Goal: Transaction & Acquisition: Purchase product/service

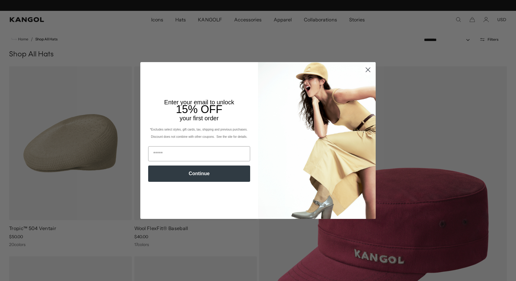
scroll to position [0, 124]
click at [368, 70] on icon "Close dialog" at bounding box center [368, 70] width 4 height 4
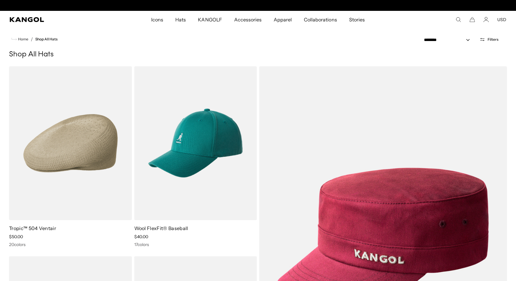
scroll to position [0, 0]
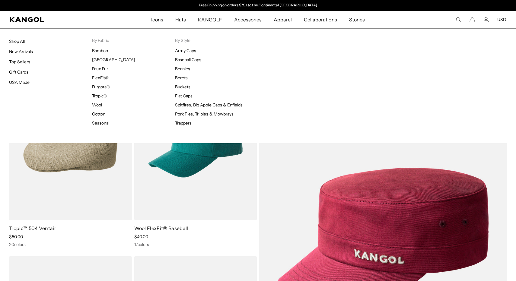
click at [185, 19] on span "Hats" at bounding box center [180, 20] width 11 height 18
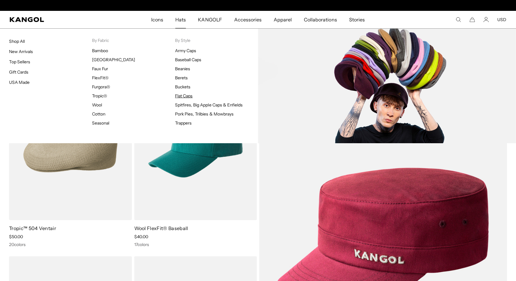
scroll to position [0, 124]
click at [184, 97] on link "Flat Caps" at bounding box center [184, 95] width 18 height 5
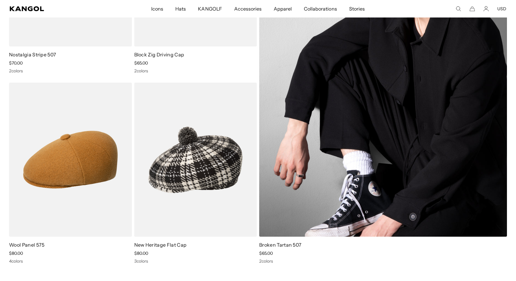
scroll to position [175, 0]
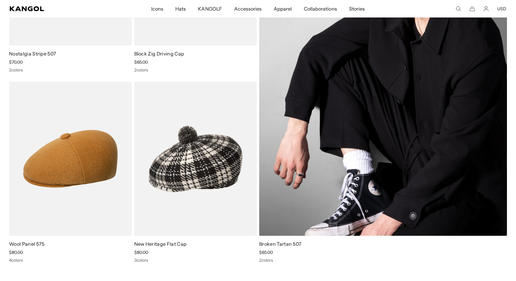
click at [375, 128] on img at bounding box center [383, 64] width 248 height 345
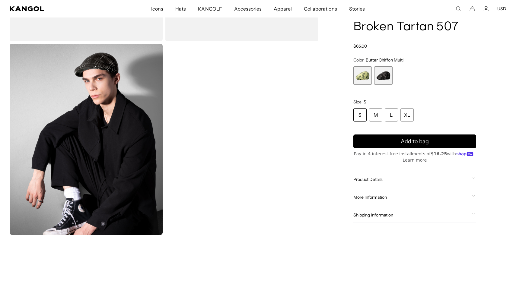
scroll to position [0, 124]
click at [386, 82] on span "2 of 2" at bounding box center [383, 75] width 18 height 18
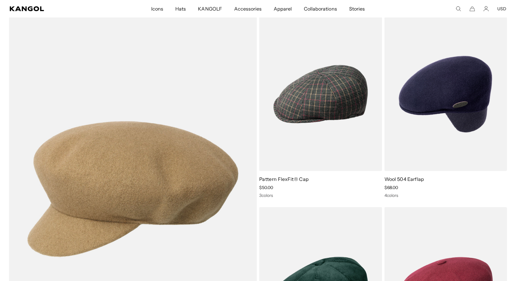
scroll to position [1219, 0]
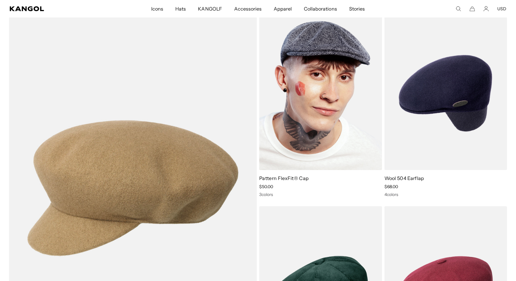
click at [333, 99] on img at bounding box center [320, 93] width 123 height 154
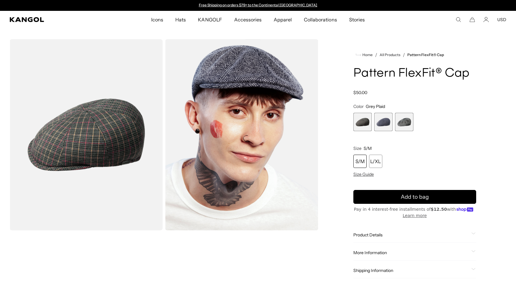
click at [361, 128] on span "1 of 3" at bounding box center [363, 122] width 18 height 18
click at [384, 126] on span "2 of 3" at bounding box center [383, 122] width 18 height 18
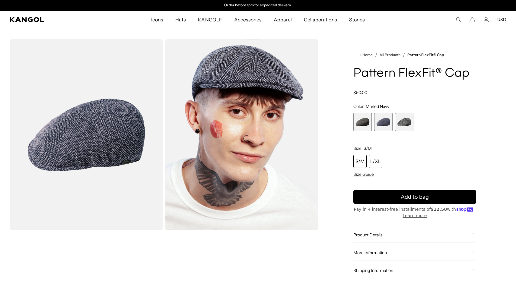
click at [401, 126] on span "3 of 3" at bounding box center [404, 122] width 18 height 18
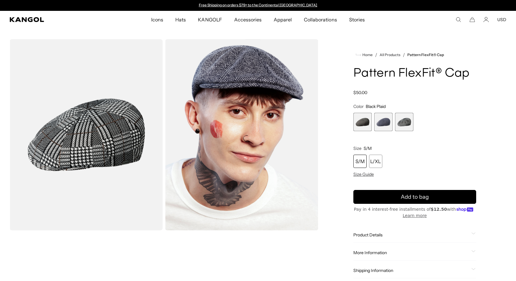
click at [379, 128] on span "2 of 3" at bounding box center [383, 122] width 18 height 18
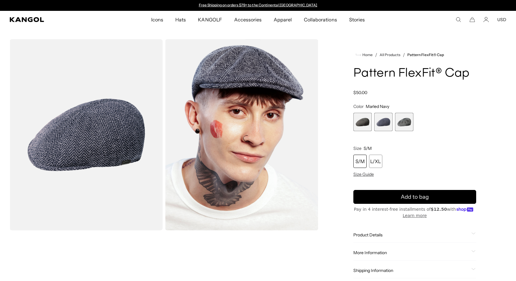
click at [364, 127] on span "1 of 3" at bounding box center [363, 122] width 18 height 18
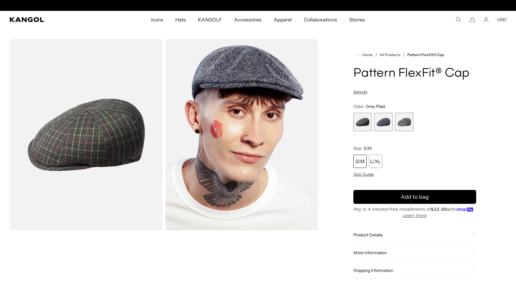
scroll to position [0, 124]
click at [375, 162] on div "L/XL" at bounding box center [375, 161] width 13 height 13
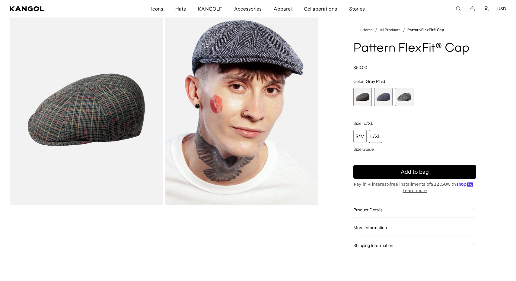
scroll to position [26, 0]
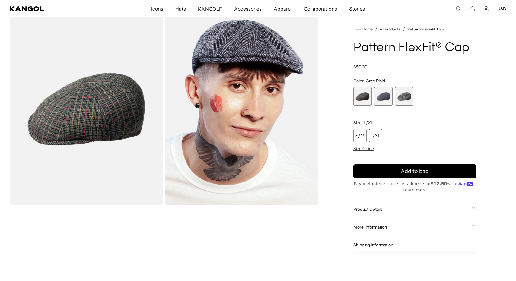
click at [364, 102] on span "1 of 3" at bounding box center [363, 96] width 18 height 18
click at [380, 100] on span "2 of 3" at bounding box center [383, 96] width 18 height 18
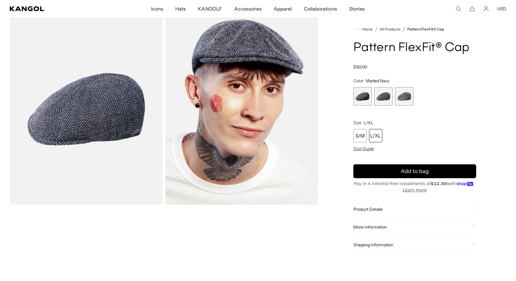
click at [361, 100] on span "1 of 3" at bounding box center [363, 96] width 18 height 18
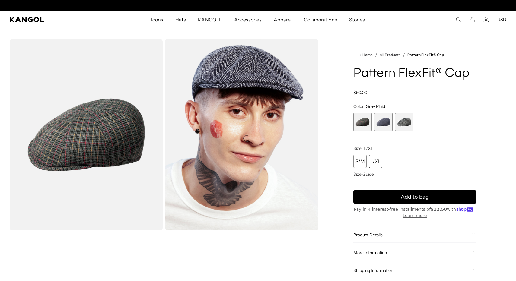
scroll to position [0, 124]
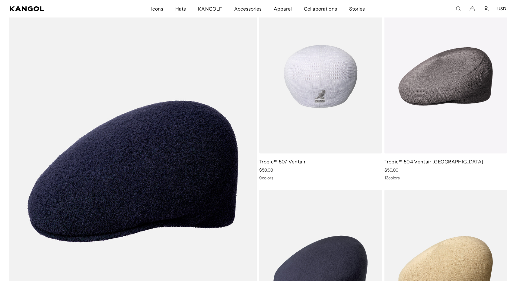
click at [320, 109] on img at bounding box center [320, 76] width 123 height 154
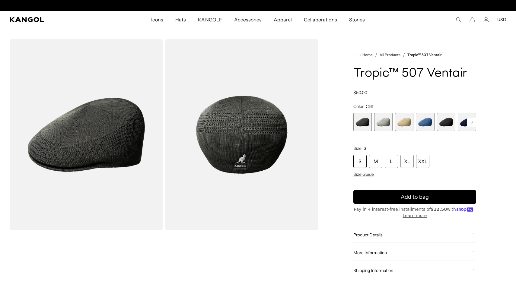
click at [370, 128] on span "1 of 9" at bounding box center [363, 122] width 18 height 18
click at [470, 123] on rect at bounding box center [471, 122] width 9 height 9
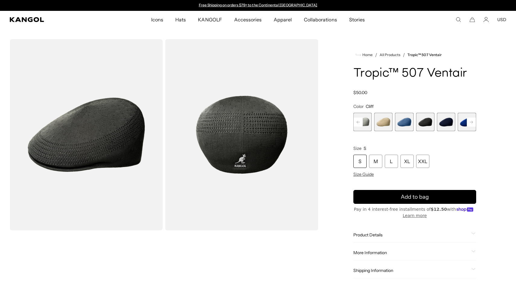
click at [469, 124] on rect at bounding box center [471, 122] width 9 height 9
click at [469, 124] on span "9 of 9" at bounding box center [467, 122] width 18 height 18
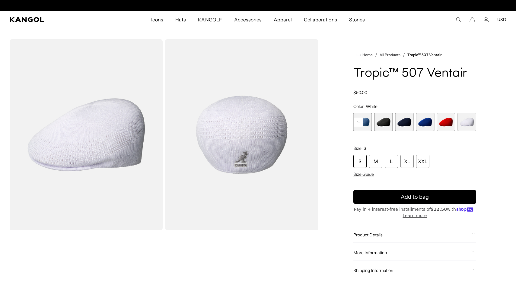
click at [409, 123] on span "6 of 9" at bounding box center [404, 122] width 18 height 18
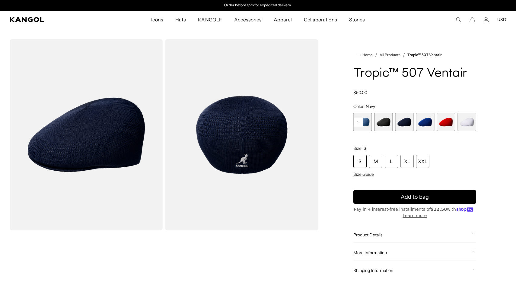
click at [425, 124] on span "7 of 9" at bounding box center [425, 122] width 18 height 18
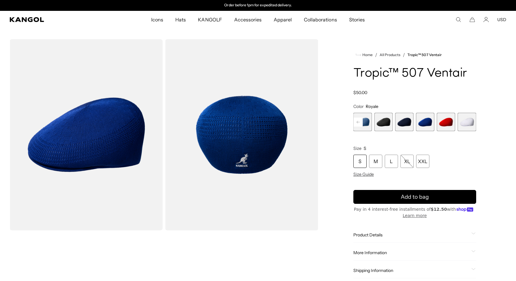
click at [454, 124] on span "8 of 9" at bounding box center [446, 122] width 18 height 18
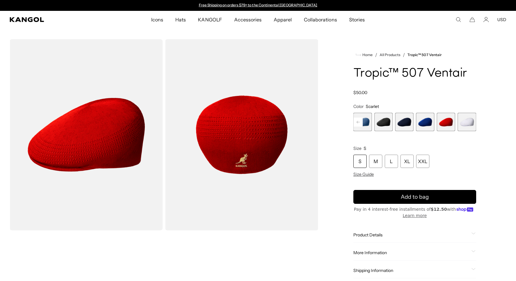
click at [468, 122] on span "9 of 9" at bounding box center [467, 122] width 18 height 18
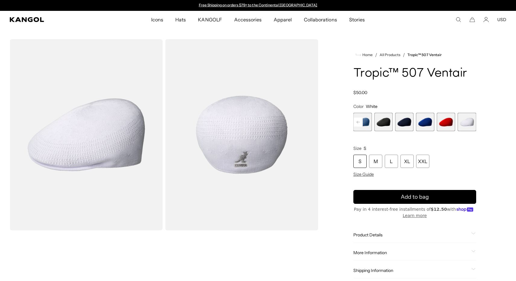
click at [357, 124] on rect at bounding box center [358, 122] width 9 height 9
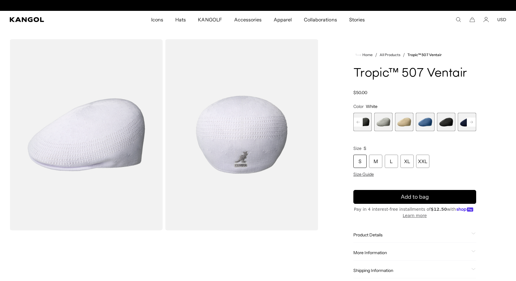
click at [357, 124] on rect at bounding box center [358, 122] width 9 height 9
click at [357, 124] on div "Previous Next Cliff Variant sold out or unavailable Moonstruck Variant sold out…" at bounding box center [415, 122] width 123 height 18
click at [357, 124] on span "1 of 9" at bounding box center [363, 122] width 18 height 18
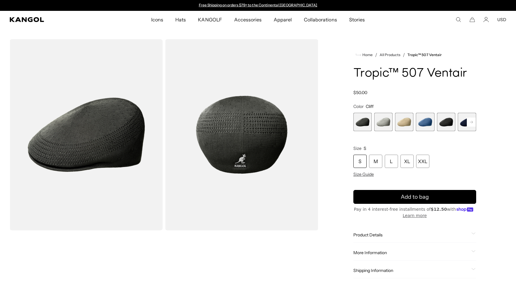
click at [381, 124] on span "2 of 9" at bounding box center [383, 122] width 18 height 18
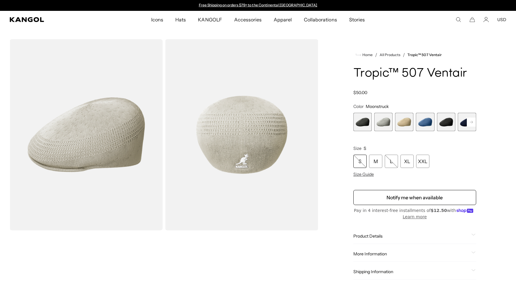
click at [402, 124] on span "3 of 9" at bounding box center [404, 122] width 18 height 18
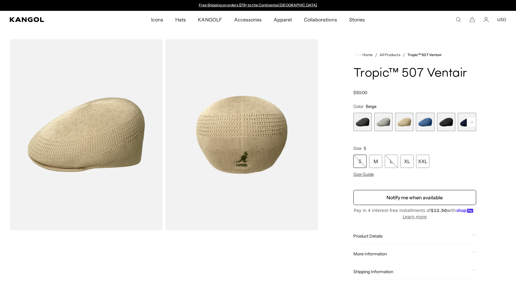
click at [428, 127] on span "4 of 9" at bounding box center [425, 122] width 18 height 18
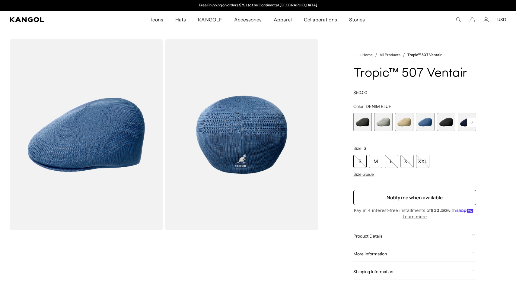
click at [446, 125] on span "5 of 9" at bounding box center [446, 122] width 18 height 18
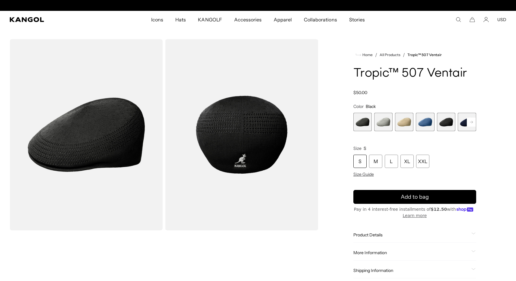
scroll to position [0, 124]
click at [468, 123] on rect at bounding box center [471, 122] width 9 height 9
click at [432, 123] on span "5 of 9" at bounding box center [425, 122] width 18 height 18
click at [442, 123] on span "6 of 9" at bounding box center [446, 122] width 18 height 18
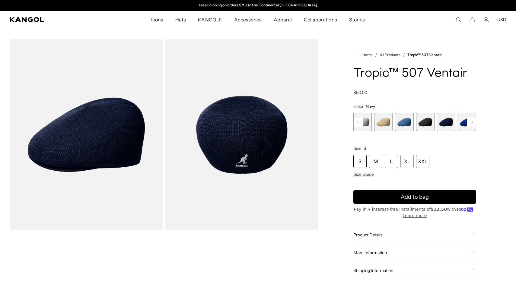
click at [470, 122] on rect at bounding box center [471, 122] width 9 height 9
click at [470, 122] on div "Previous Next Cliff Variant sold out or unavailable Moonstruck Variant sold out…" at bounding box center [415, 122] width 123 height 18
click at [470, 122] on span "9 of 9" at bounding box center [467, 122] width 18 height 18
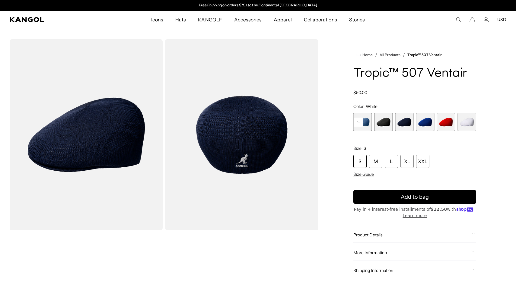
click at [470, 122] on span "9 of 9" at bounding box center [467, 122] width 18 height 18
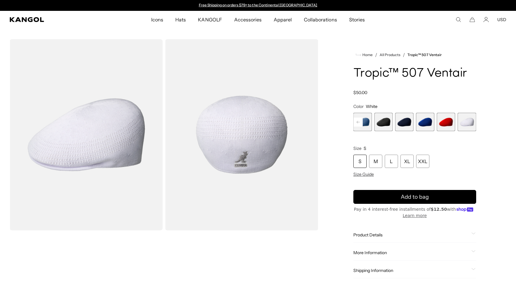
click at [443, 123] on span "8 of 9" at bounding box center [446, 122] width 18 height 18
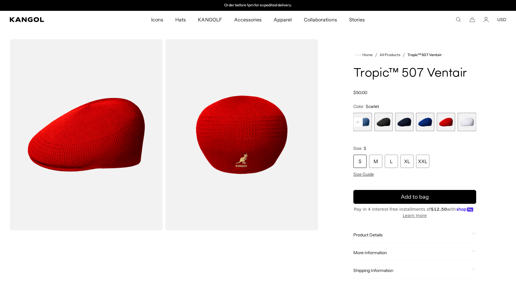
click at [424, 122] on span "7 of 9" at bounding box center [425, 122] width 18 height 18
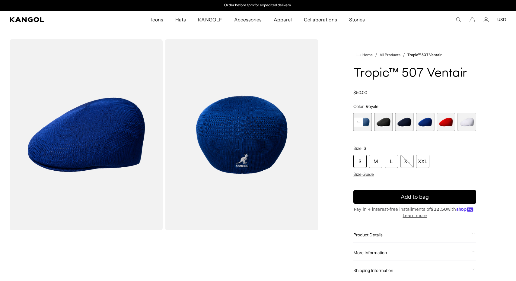
click at [404, 123] on span "6 of 9" at bounding box center [404, 122] width 18 height 18
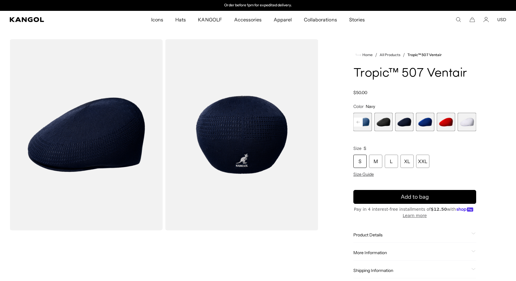
click at [387, 122] on span "5 of 9" at bounding box center [383, 122] width 18 height 18
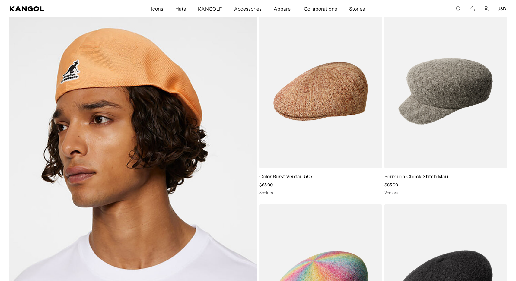
scroll to position [2779, 0]
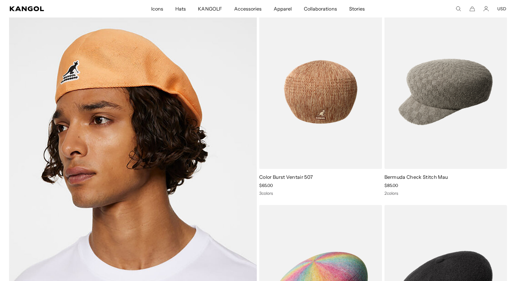
click at [334, 103] on img at bounding box center [320, 92] width 123 height 154
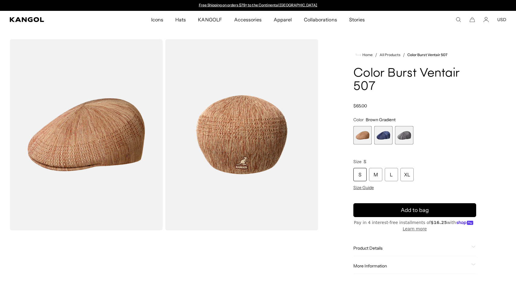
click at [384, 139] on span "2 of 3" at bounding box center [383, 135] width 18 height 18
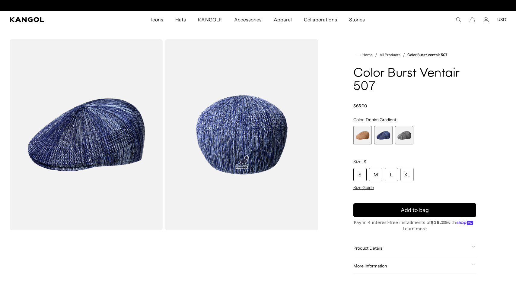
click at [405, 141] on span "3 of 3" at bounding box center [404, 135] width 18 height 18
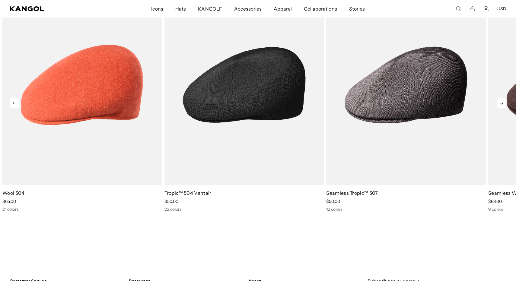
scroll to position [3240, 0]
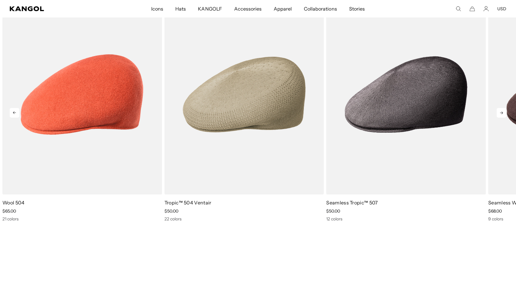
click at [500, 114] on icon at bounding box center [502, 113] width 10 height 10
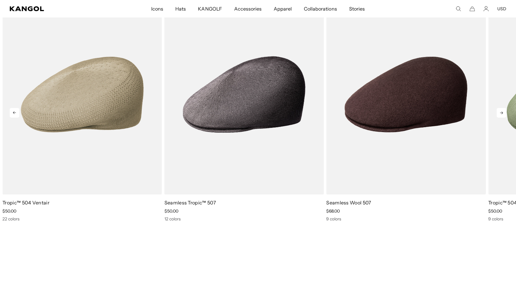
scroll to position [0, 0]
click at [500, 114] on icon at bounding box center [502, 113] width 10 height 10
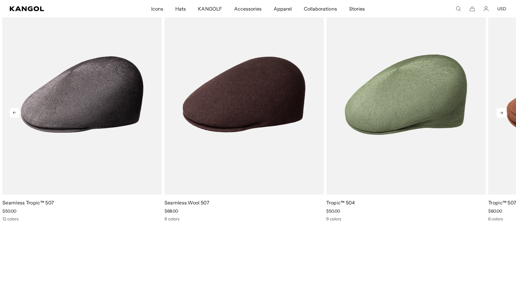
click at [500, 114] on icon at bounding box center [502, 113] width 10 height 10
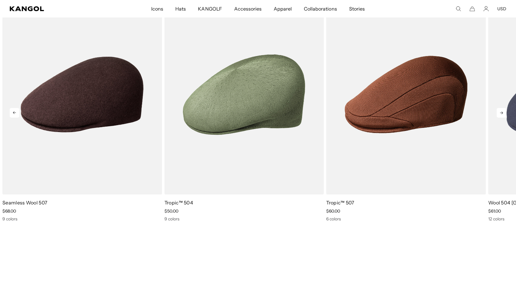
scroll to position [0, 124]
click at [500, 114] on icon at bounding box center [502, 113] width 10 height 10
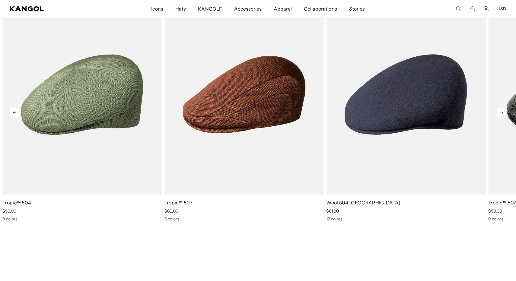
click at [500, 114] on icon at bounding box center [502, 113] width 10 height 10
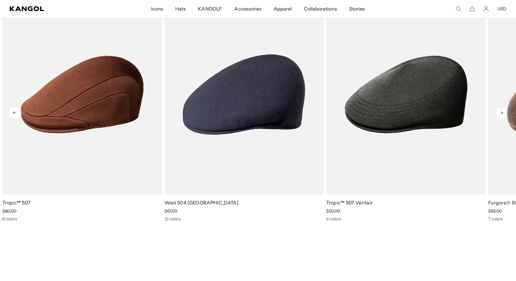
scroll to position [0, 0]
click at [500, 114] on icon at bounding box center [502, 113] width 10 height 10
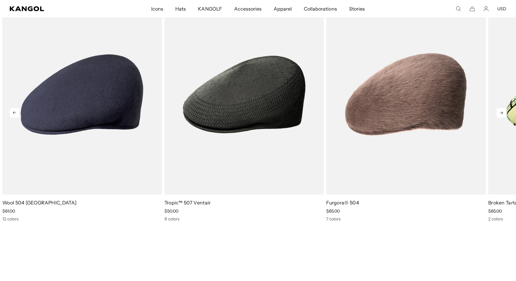
click at [500, 114] on icon at bounding box center [502, 113] width 10 height 10
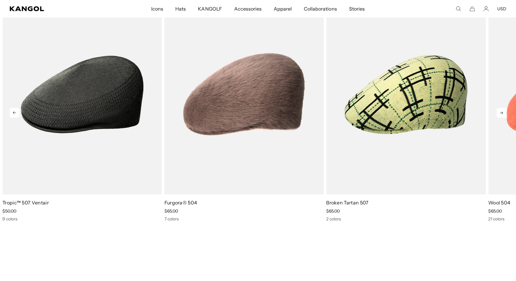
scroll to position [0, 124]
click at [500, 114] on icon at bounding box center [502, 113] width 10 height 10
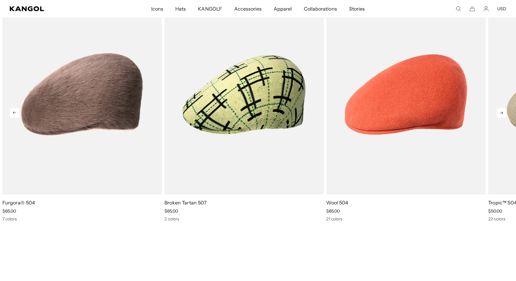
click at [500, 114] on icon at bounding box center [502, 113] width 10 height 10
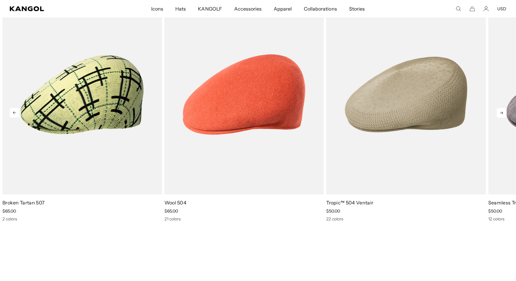
scroll to position [0, 0]
click at [500, 114] on icon at bounding box center [502, 113] width 10 height 10
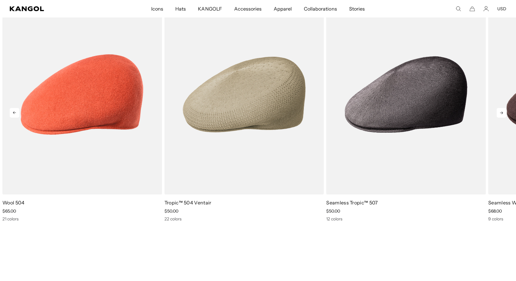
click at [500, 114] on icon at bounding box center [502, 113] width 10 height 10
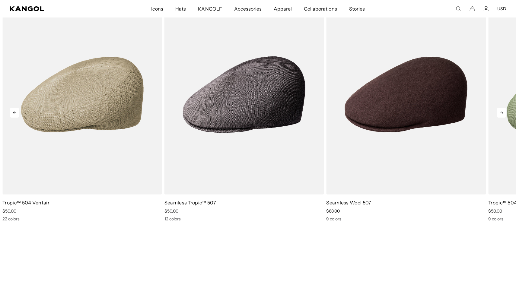
scroll to position [0, 124]
click at [500, 114] on icon at bounding box center [502, 113] width 10 height 10
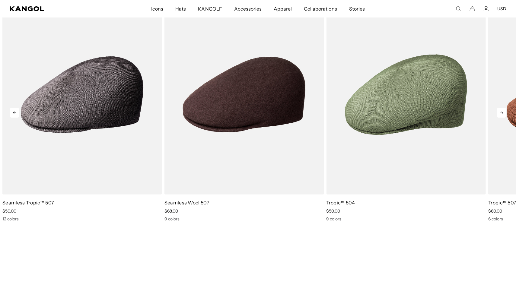
click at [500, 114] on icon at bounding box center [502, 113] width 10 height 10
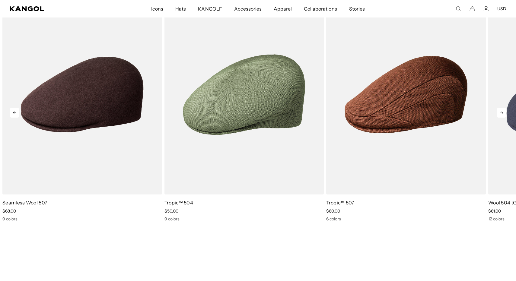
click at [500, 114] on icon at bounding box center [502, 113] width 10 height 10
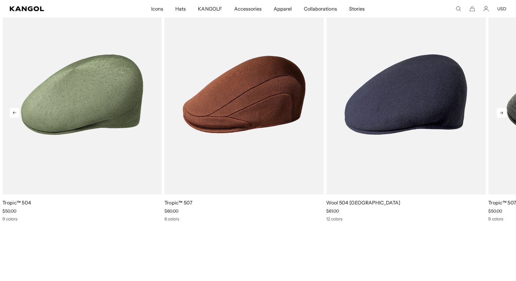
click at [500, 114] on icon at bounding box center [502, 113] width 10 height 10
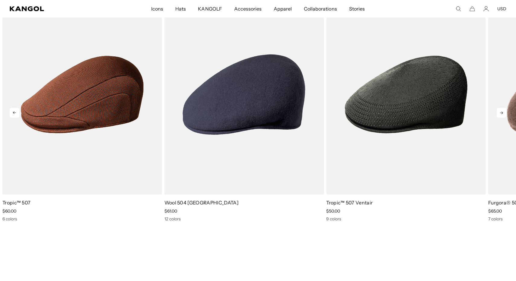
click at [500, 114] on icon at bounding box center [502, 113] width 10 height 10
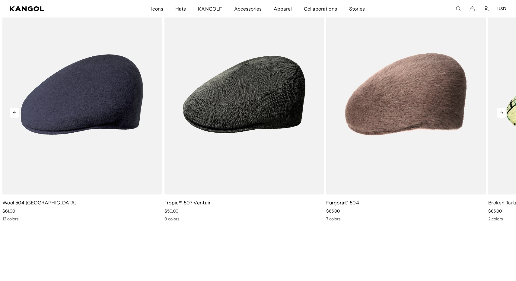
scroll to position [0, 0]
click at [500, 114] on icon at bounding box center [502, 113] width 10 height 10
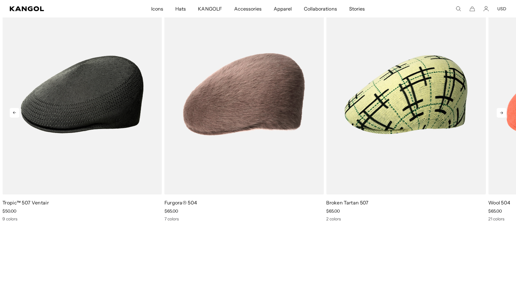
click at [500, 114] on icon at bounding box center [502, 113] width 10 height 10
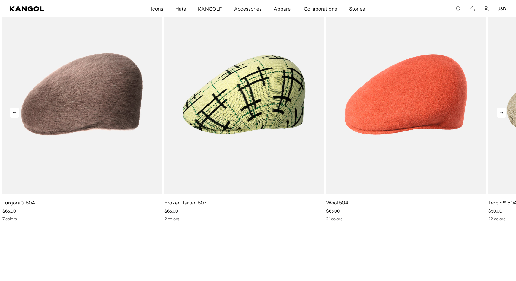
click at [500, 114] on icon at bounding box center [502, 113] width 10 height 10
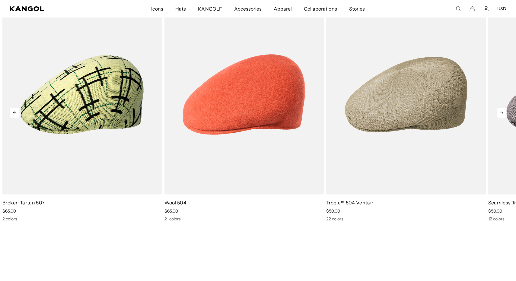
click at [500, 114] on icon at bounding box center [502, 113] width 10 height 10
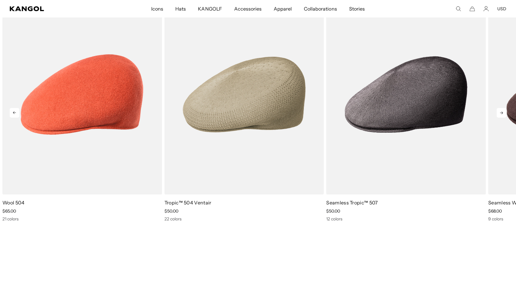
click at [500, 114] on icon at bounding box center [502, 113] width 10 height 10
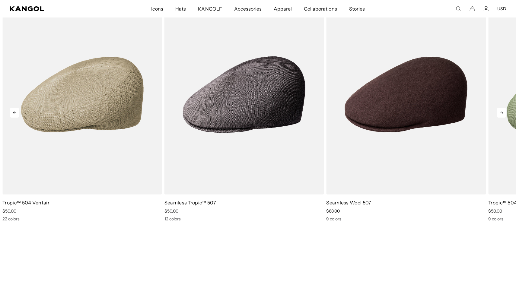
click at [500, 114] on icon at bounding box center [502, 113] width 10 height 10
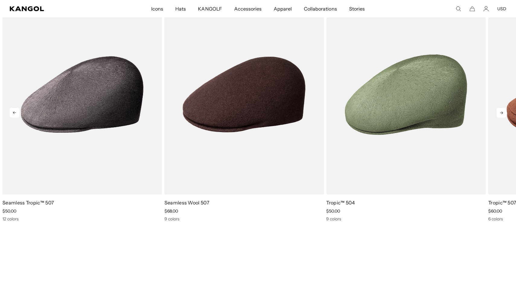
click at [500, 114] on icon at bounding box center [502, 113] width 10 height 10
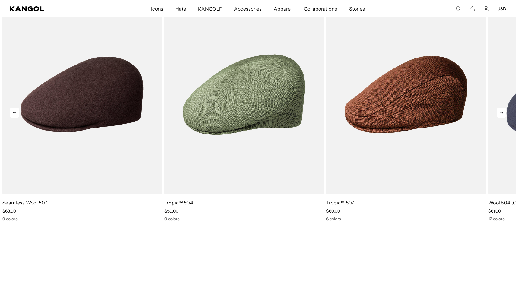
scroll to position [0, 124]
click at [500, 114] on icon at bounding box center [502, 113] width 10 height 10
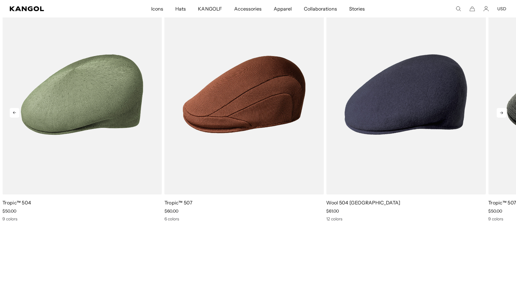
click at [500, 114] on icon at bounding box center [502, 113] width 10 height 10
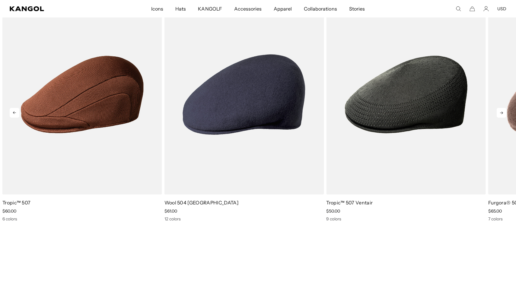
click at [500, 114] on icon at bounding box center [502, 113] width 10 height 10
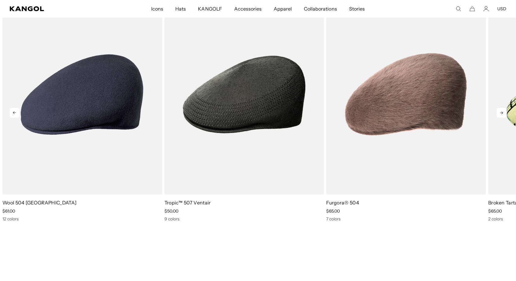
click at [500, 114] on icon at bounding box center [502, 113] width 10 height 10
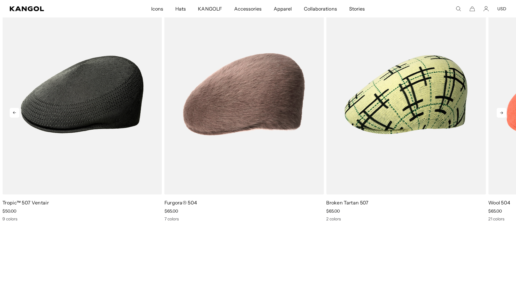
click at [500, 114] on icon at bounding box center [502, 113] width 10 height 10
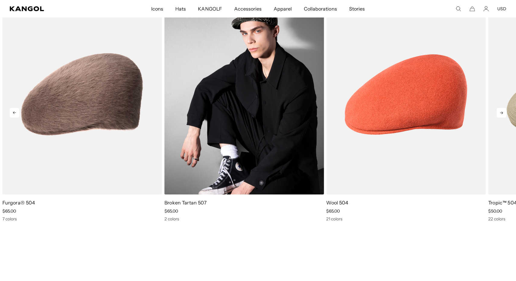
scroll to position [0, 0]
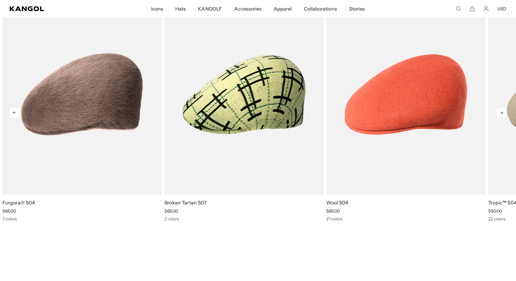
click at [17, 115] on icon at bounding box center [15, 113] width 10 height 10
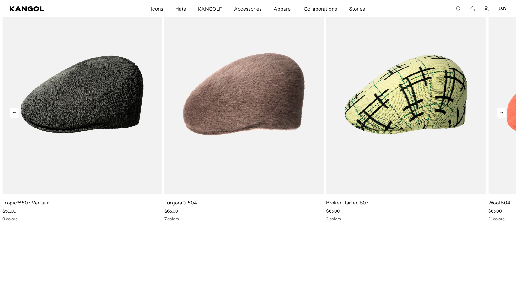
click at [17, 115] on icon at bounding box center [15, 113] width 10 height 10
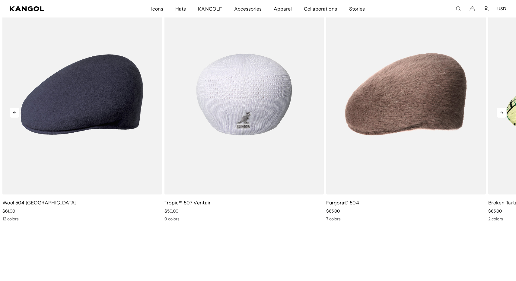
click at [262, 132] on img "8 of 10" at bounding box center [245, 95] width 160 height 200
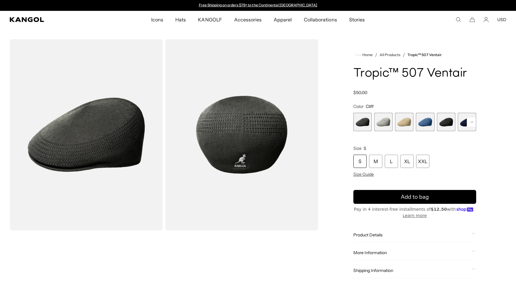
click at [447, 124] on span "5 of 9" at bounding box center [446, 122] width 18 height 18
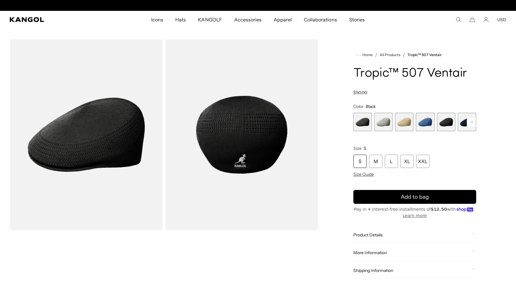
scroll to position [0, 124]
click at [473, 122] on rect at bounding box center [471, 122] width 9 height 9
click at [425, 122] on span "6 of 9" at bounding box center [425, 122] width 18 height 18
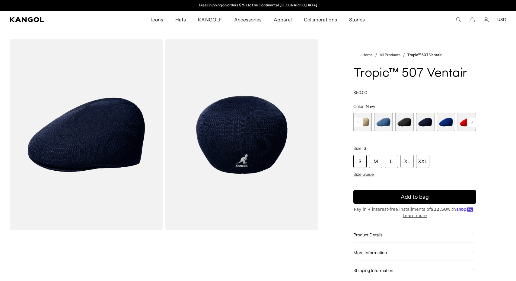
click at [471, 125] on rect at bounding box center [471, 122] width 9 height 9
click at [471, 125] on div "Previous Next Cliff Variant sold out or unavailable Moonstruck Variant sold out…" at bounding box center [415, 122] width 123 height 18
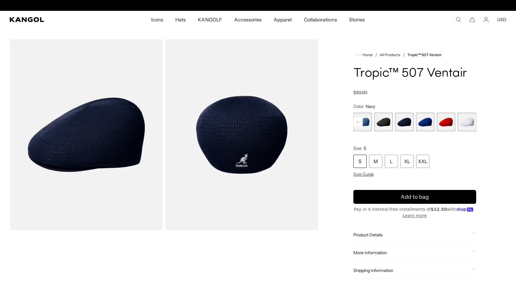
scroll to position [0, 124]
click at [390, 163] on div "L" at bounding box center [391, 161] width 13 height 13
click at [398, 166] on div "S M L XL XXL" at bounding box center [415, 161] width 123 height 13
click at [392, 165] on div "L" at bounding box center [391, 161] width 13 height 13
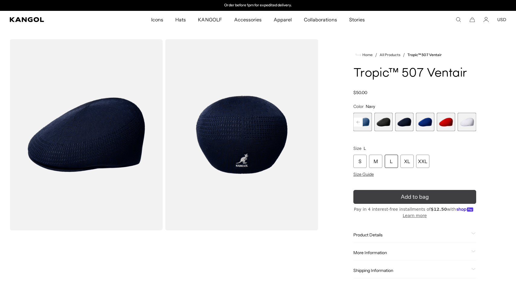
click at [395, 200] on button "Add to bag" at bounding box center [415, 197] width 123 height 14
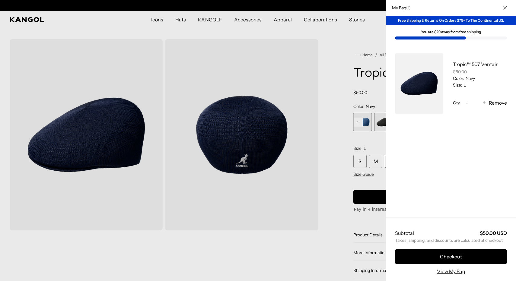
scroll to position [0, 0]
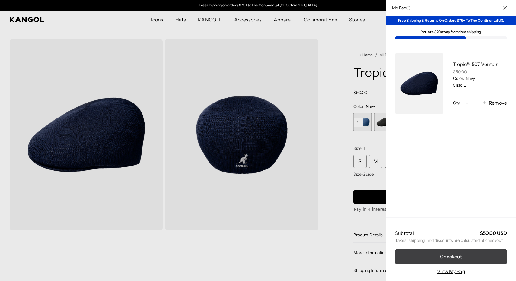
click at [419, 256] on button "Checkout" at bounding box center [451, 256] width 112 height 15
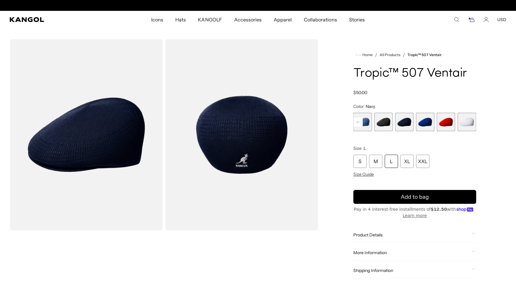
scroll to position [0, 124]
click at [407, 126] on span "6 of 9" at bounding box center [404, 122] width 18 height 18
click at [389, 126] on span "5 of 9" at bounding box center [383, 122] width 18 height 18
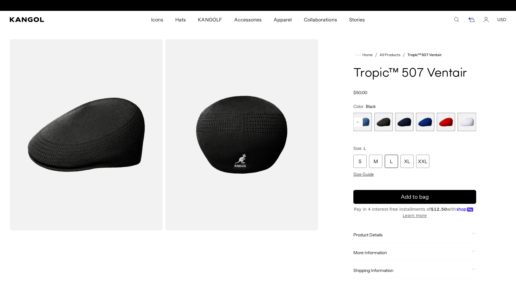
scroll to position [0, 124]
click at [381, 124] on span "5 of 9" at bounding box center [383, 122] width 18 height 18
click at [428, 126] on span "7 of 9" at bounding box center [425, 122] width 18 height 18
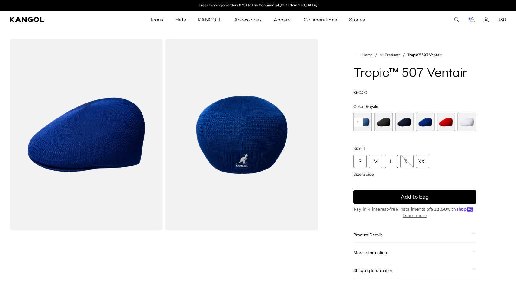
click at [360, 123] on rect at bounding box center [358, 122] width 9 height 9
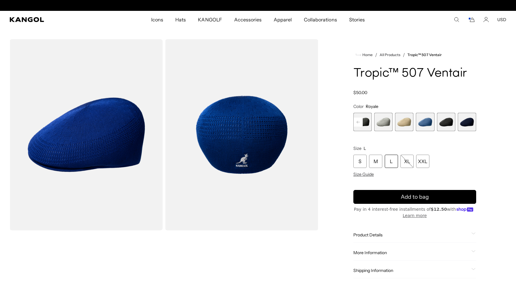
scroll to position [0, 124]
click at [360, 123] on span "1 of 9" at bounding box center [363, 122] width 18 height 18
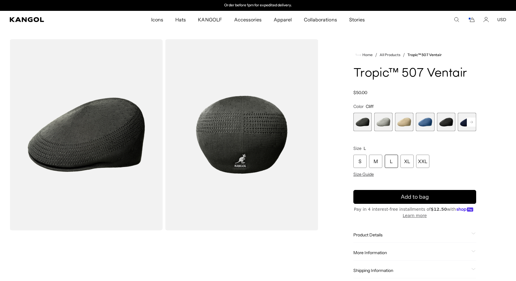
click at [402, 125] on span "3 of 9" at bounding box center [404, 122] width 18 height 18
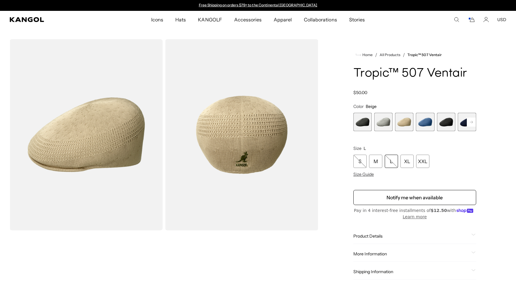
click at [380, 123] on span "2 of 9" at bounding box center [383, 122] width 18 height 18
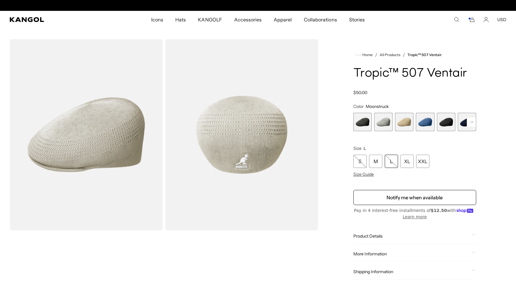
scroll to position [0, 124]
click at [422, 125] on span "4 of 9" at bounding box center [425, 122] width 18 height 18
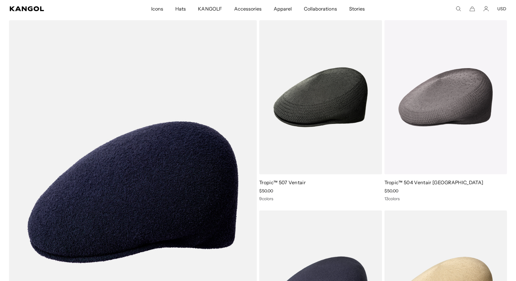
scroll to position [2008, 0]
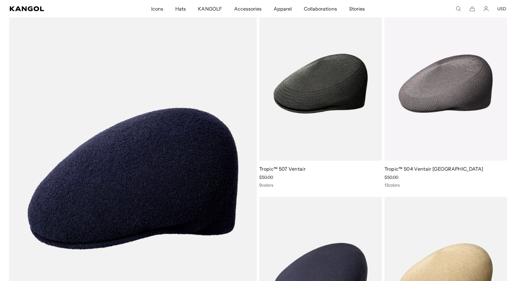
click at [0, 0] on img at bounding box center [0, 0] width 0 height 0
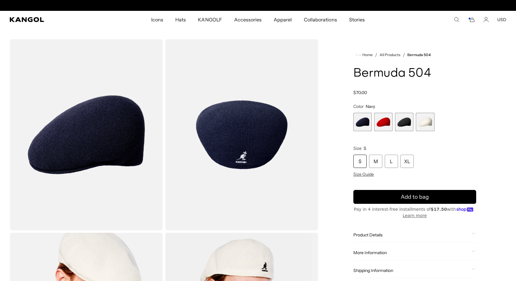
scroll to position [0, 124]
click at [362, 126] on span "1 of 4" at bounding box center [363, 122] width 18 height 18
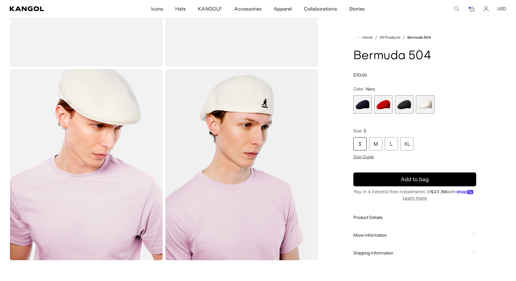
scroll to position [164, 0]
click at [472, 216] on icon at bounding box center [474, 216] width 4 height 2
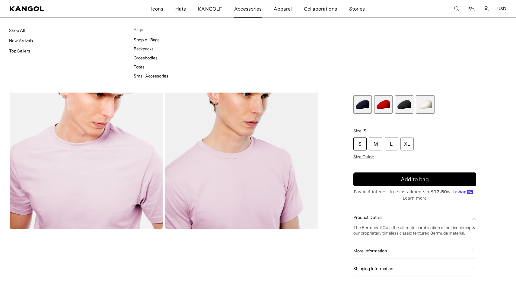
scroll to position [0, 124]
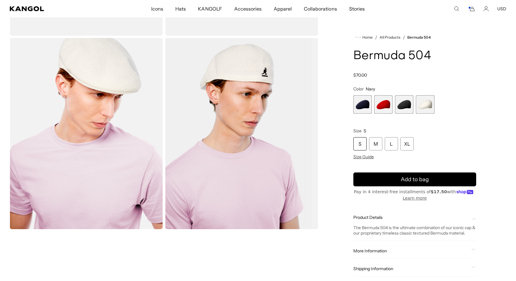
click at [366, 107] on span "1 of 4" at bounding box center [363, 104] width 18 height 18
click at [383, 110] on span "2 of 4" at bounding box center [383, 104] width 18 height 18
click at [402, 110] on span "3 of 4" at bounding box center [404, 104] width 18 height 18
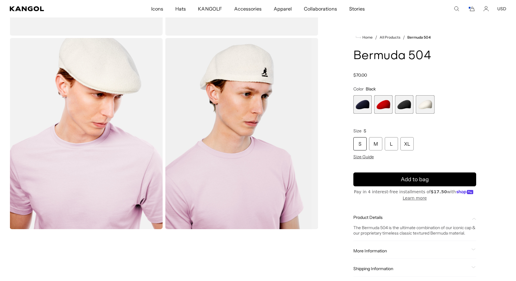
click at [365, 109] on span "1 of 4" at bounding box center [363, 104] width 18 height 18
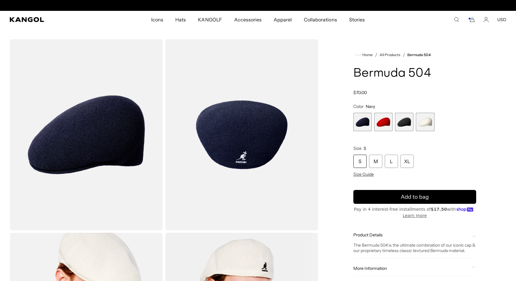
scroll to position [0, 124]
